Goal: Communication & Community: Answer question/provide support

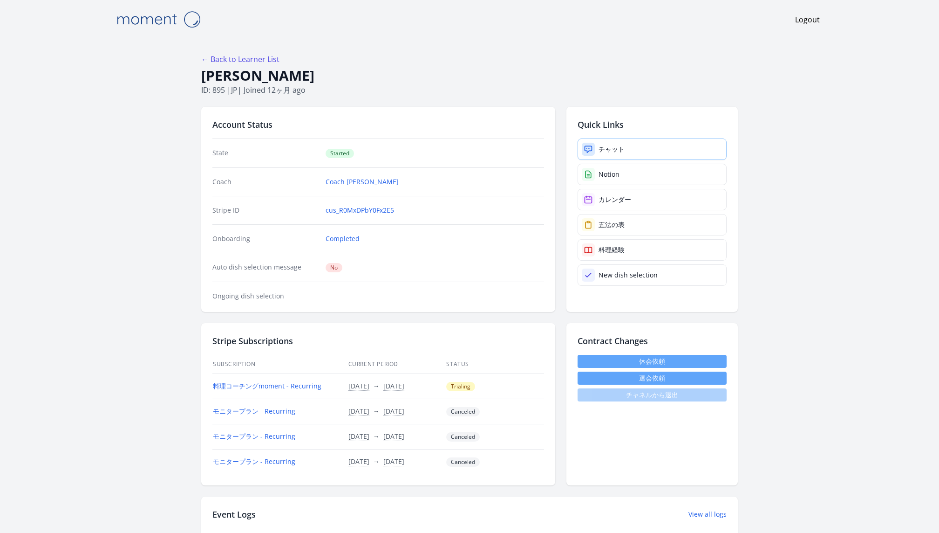
click at [611, 151] on div "チャット" at bounding box center [612, 148] width 26 height 9
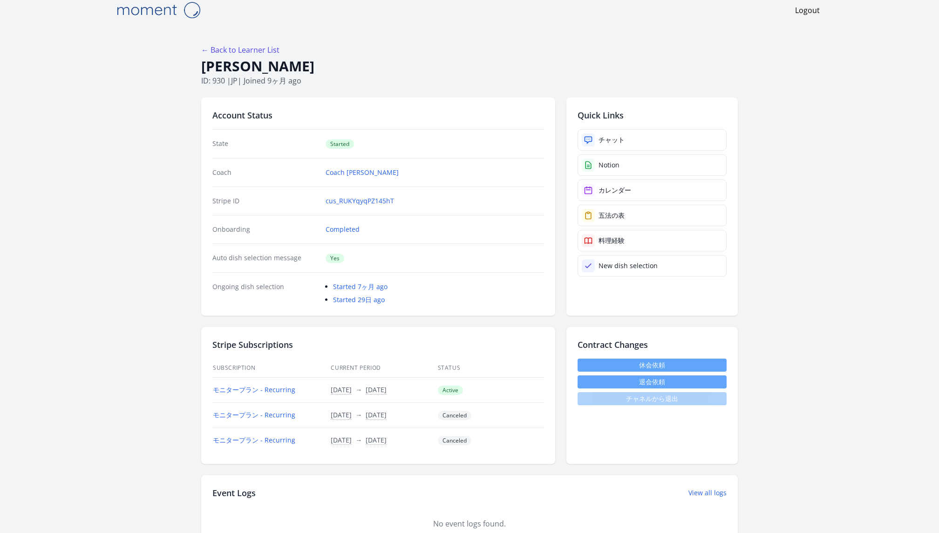
scroll to position [8, 0]
click at [630, 139] on link "チャット" at bounding box center [652, 140] width 149 height 21
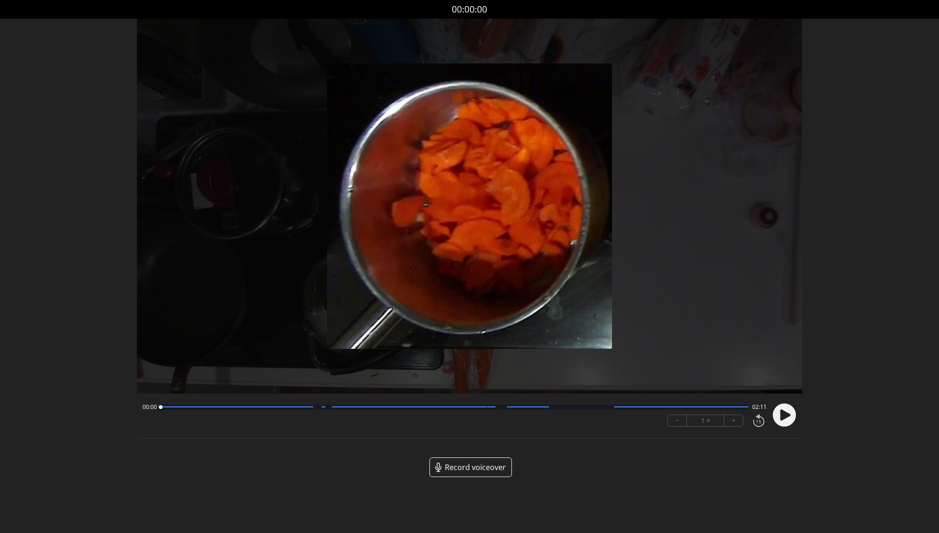
click at [473, 466] on span "Record voiceover" at bounding box center [475, 466] width 61 height 11
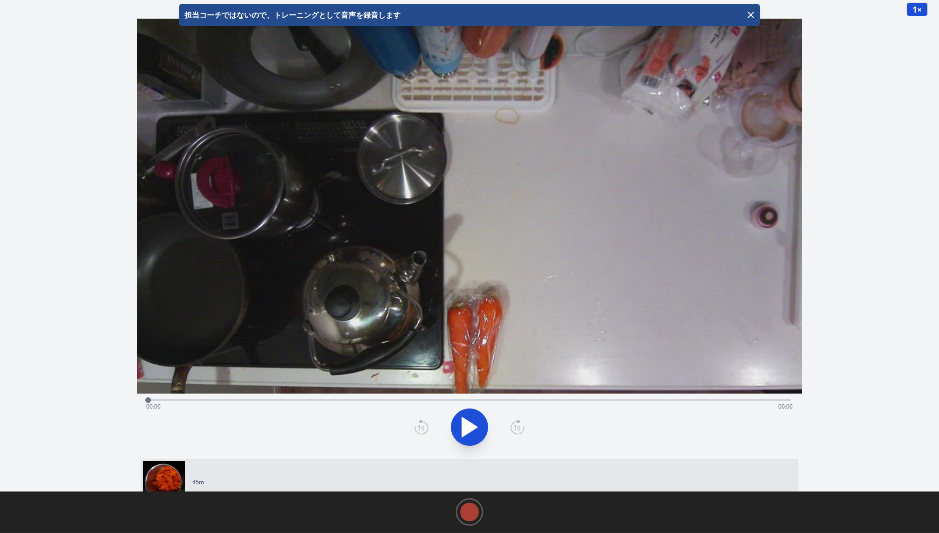
scroll to position [43, 0]
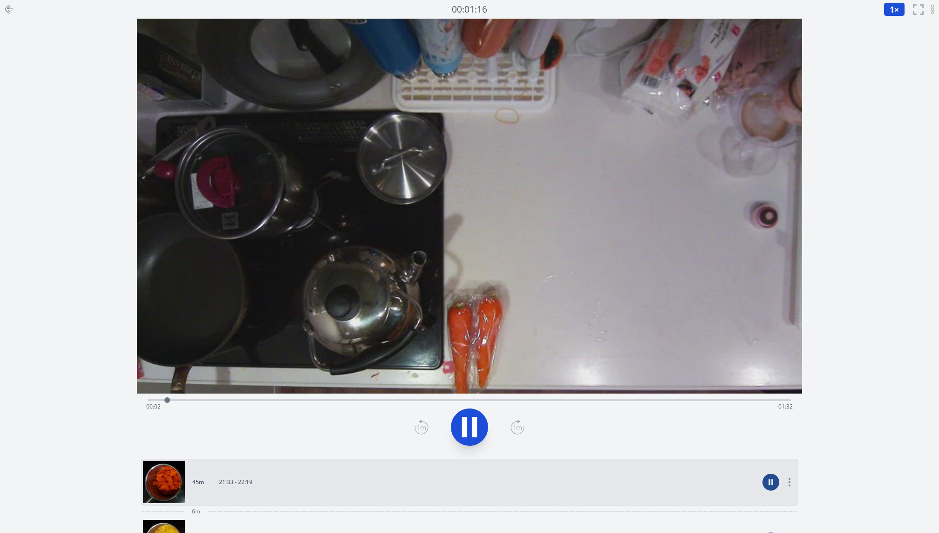
click at [464, 427] on icon at bounding box center [464, 427] width 5 height 20
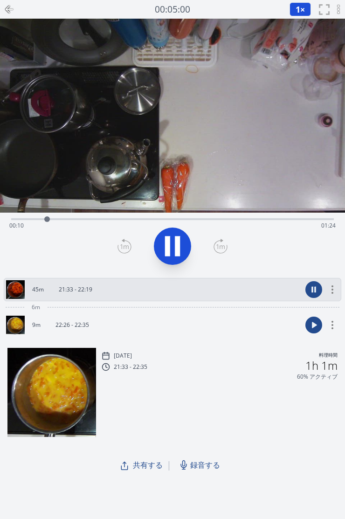
click at [171, 243] on icon at bounding box center [172, 246] width 26 height 26
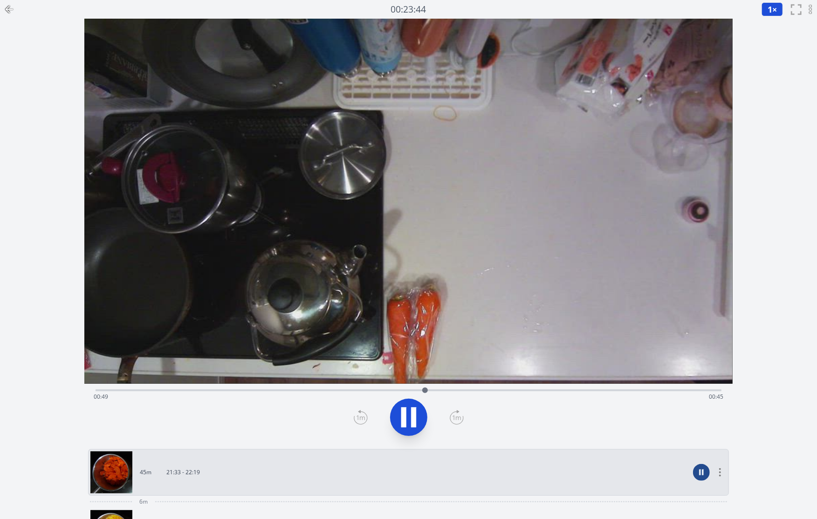
click at [411, 415] on icon at bounding box center [413, 417] width 5 height 20
